Goal: Transaction & Acquisition: Purchase product/service

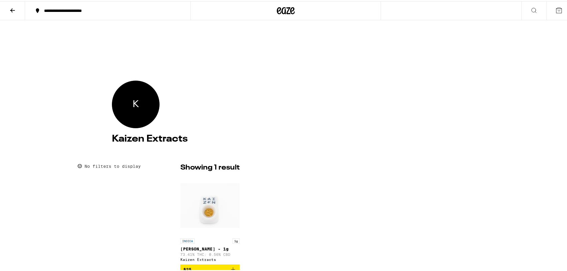
click at [11, 8] on icon at bounding box center [12, 9] width 7 height 7
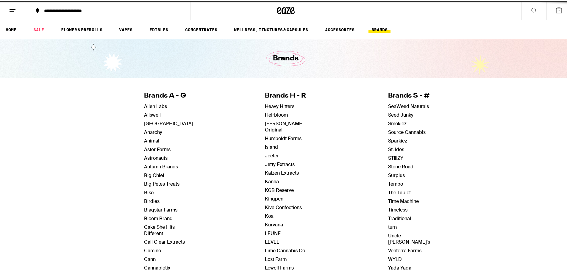
click at [281, 6] on icon at bounding box center [286, 9] width 18 height 11
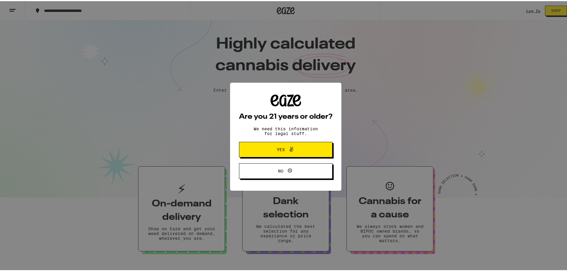
click at [264, 150] on span "Yes" at bounding box center [285, 149] width 45 height 8
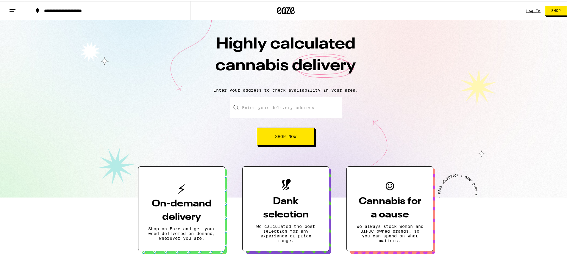
click at [10, 13] on button at bounding box center [12, 9] width 25 height 19
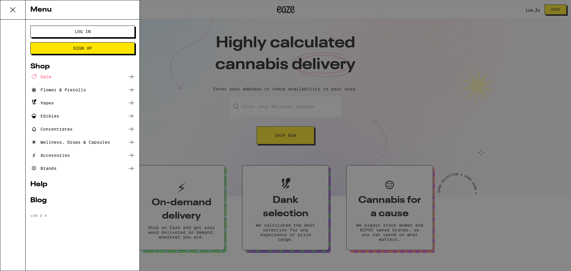
click at [125, 129] on div "Concentrates" at bounding box center [82, 129] width 104 height 7
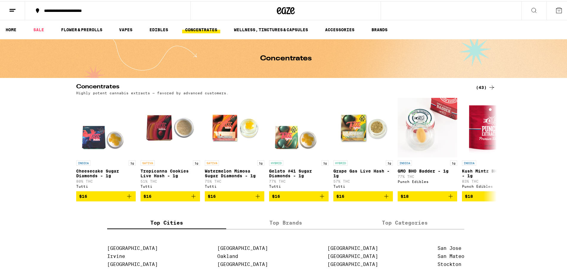
click at [482, 85] on div "(43)" at bounding box center [485, 86] width 19 height 7
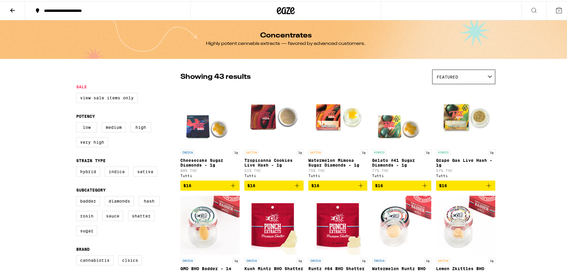
click at [468, 80] on div "Featured" at bounding box center [463, 76] width 62 height 14
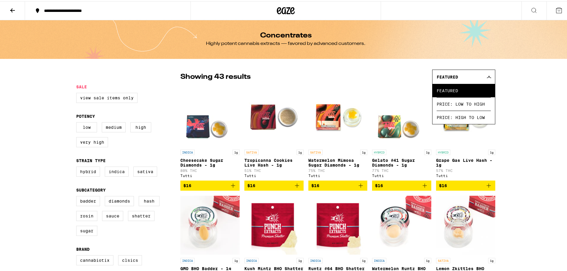
click at [449, 121] on span "Price: High to Low" at bounding box center [464, 116] width 54 height 13
